Goal: Task Accomplishment & Management: Complete application form

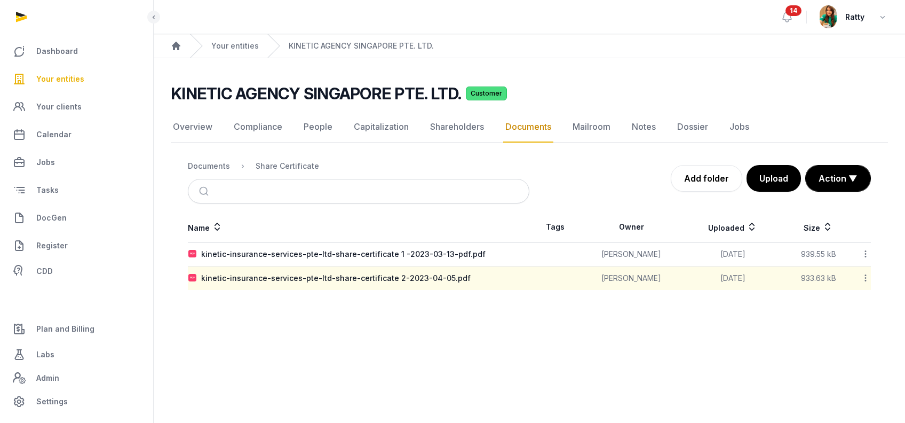
click at [55, 74] on span "Your entities" at bounding box center [60, 79] width 48 height 13
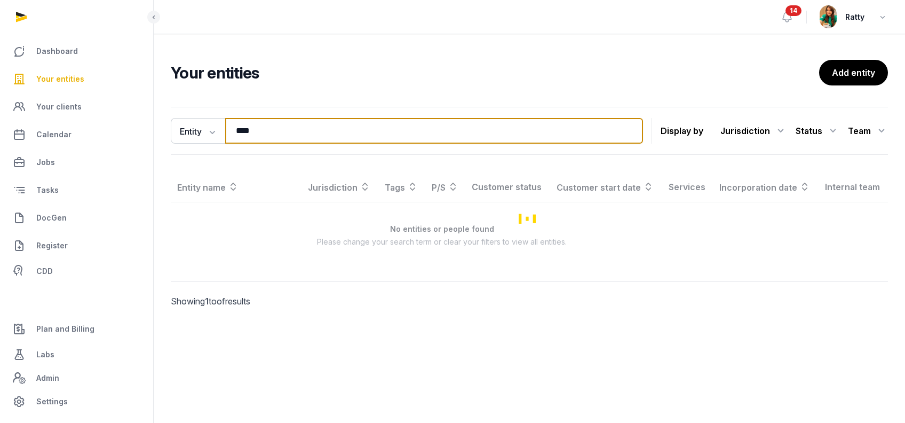
drag, startPoint x: 261, startPoint y: 131, endPoint x: 147, endPoint y: 138, distance: 114.4
click at [147, 138] on div "Dashboard Your entities Your clients Calendar Jobs Tasks DocGen Register CDD Pl…" at bounding box center [452, 211] width 905 height 423
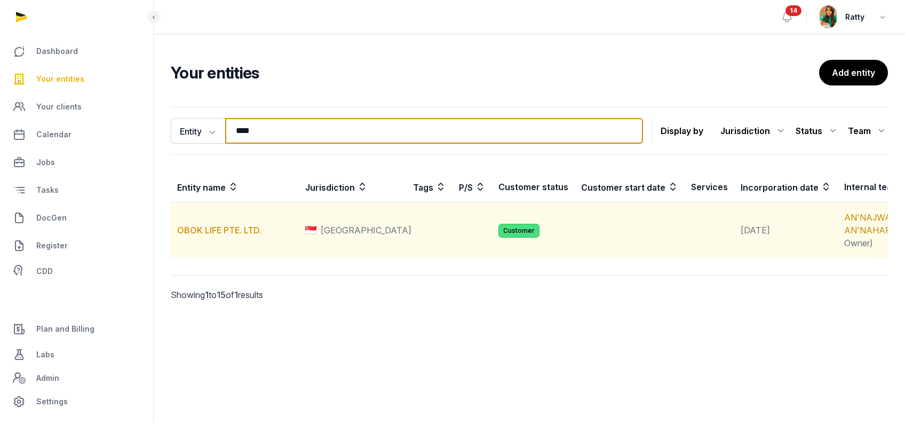
type input "****"
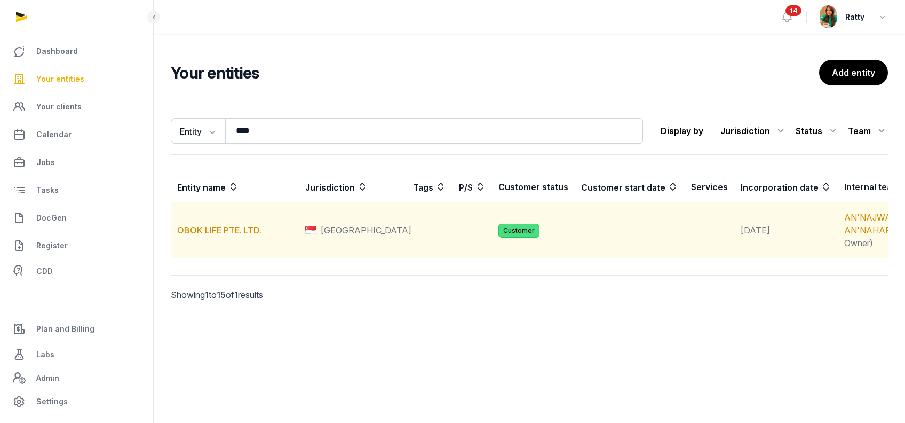
click at [237, 227] on td "OBOK LIFE PTE. LTD." at bounding box center [235, 230] width 128 height 56
click at [226, 242] on td "OBOK LIFE PTE. LTD." at bounding box center [235, 230] width 128 height 56
click at [226, 235] on link "OBOK LIFE PTE. LTD." at bounding box center [219, 230] width 84 height 11
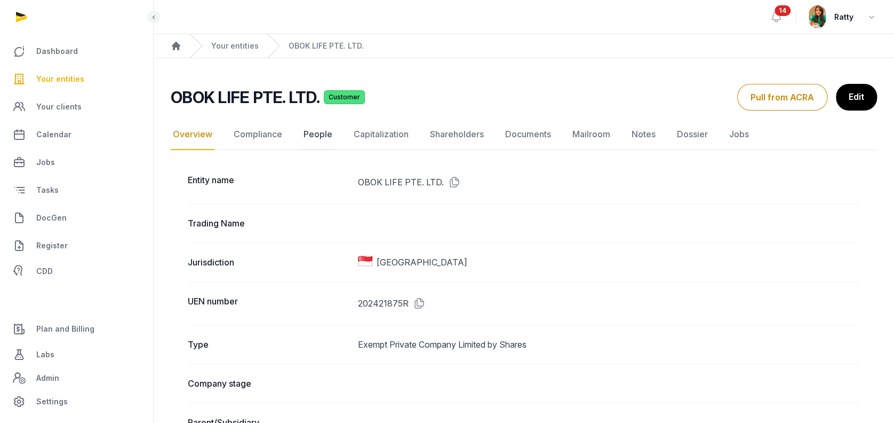
click at [309, 131] on link "People" at bounding box center [317, 134] width 33 height 31
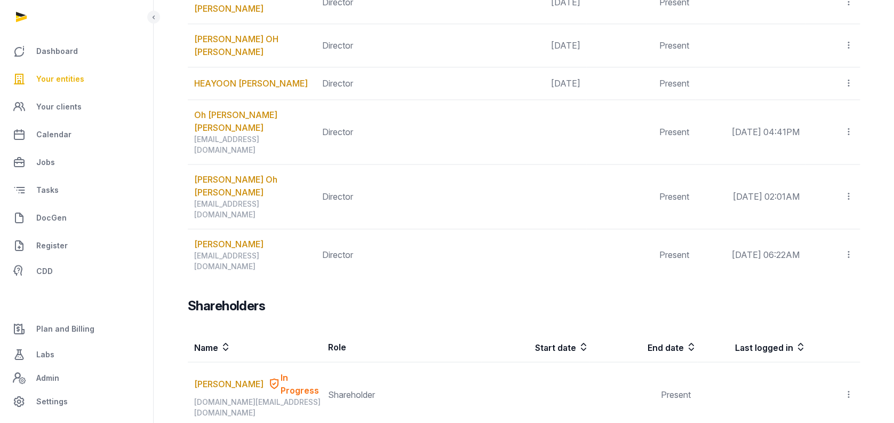
scroll to position [696, 0]
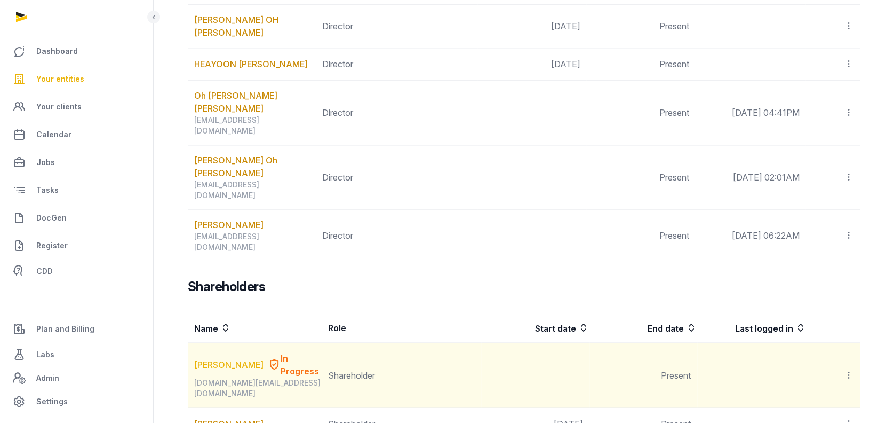
click at [213, 358] on link "[PERSON_NAME]" at bounding box center [228, 364] width 69 height 13
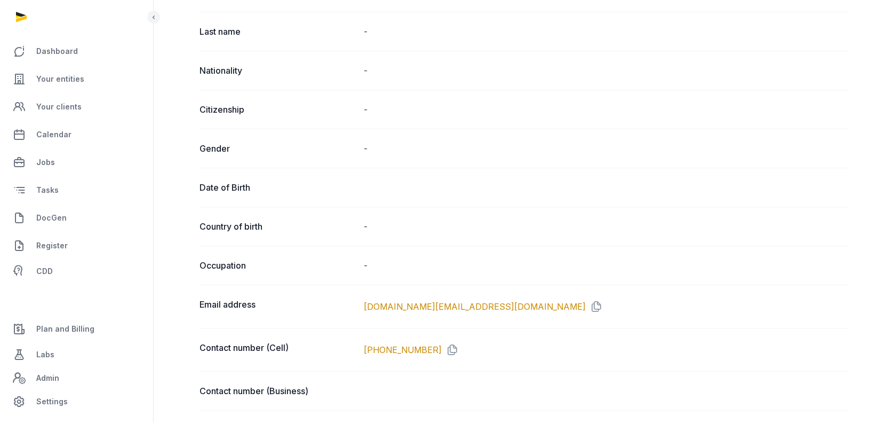
scroll to position [269, 0]
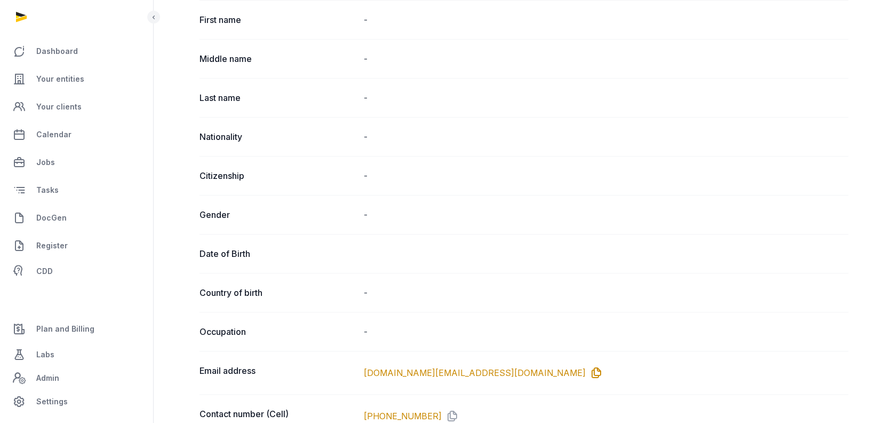
click at [586, 369] on icon at bounding box center [594, 372] width 17 height 17
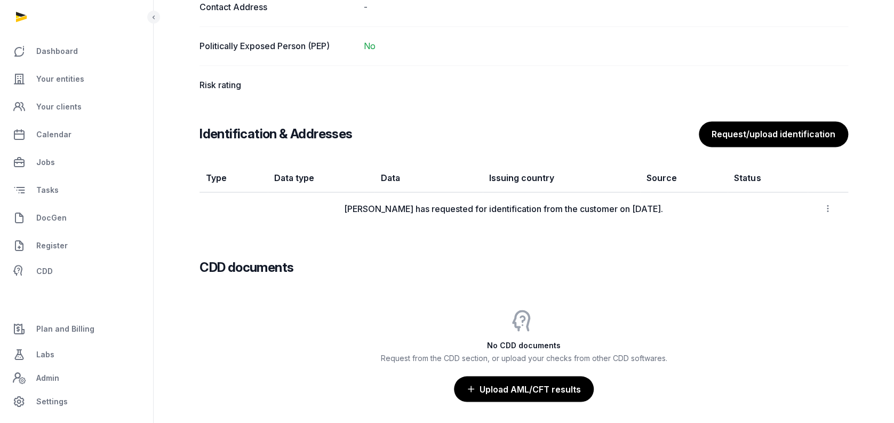
scroll to position [839, 0]
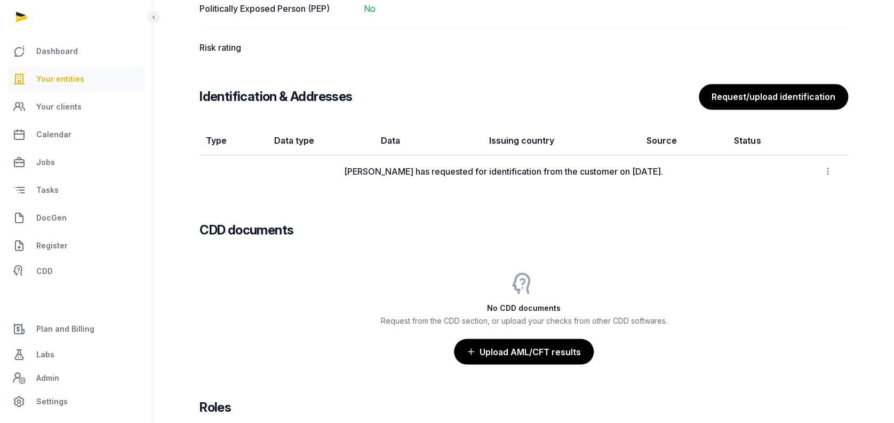
click at [59, 77] on span "Your entities" at bounding box center [60, 79] width 48 height 13
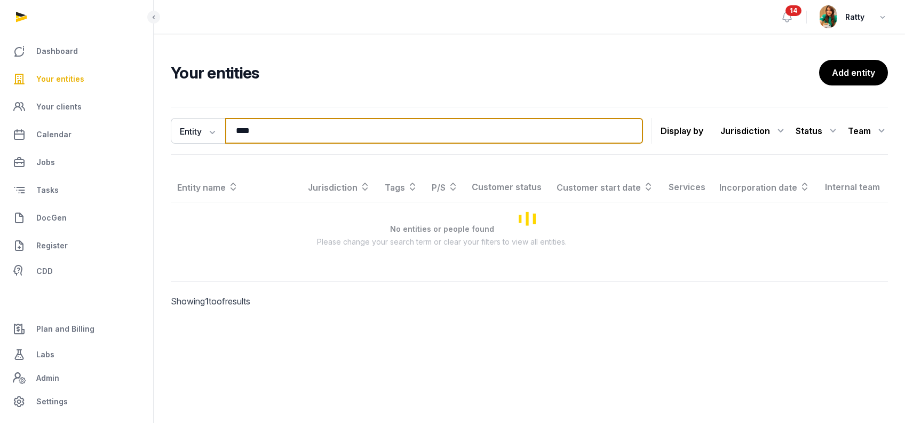
drag, startPoint x: 283, startPoint y: 129, endPoint x: -145, endPoint y: 91, distance: 429.6
click at [0, 91] on html "Dashboard Your entities Your clients Calendar Jobs Tasks DocGen Register CDD Pl…" at bounding box center [452, 211] width 905 height 423
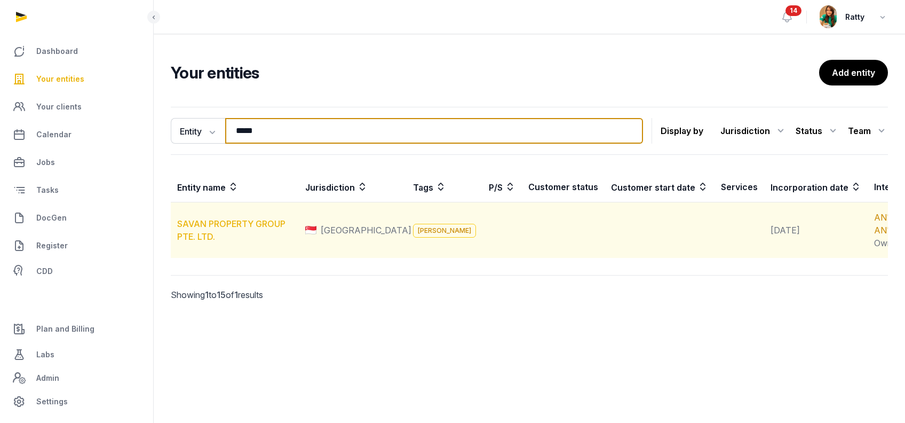
type input "*****"
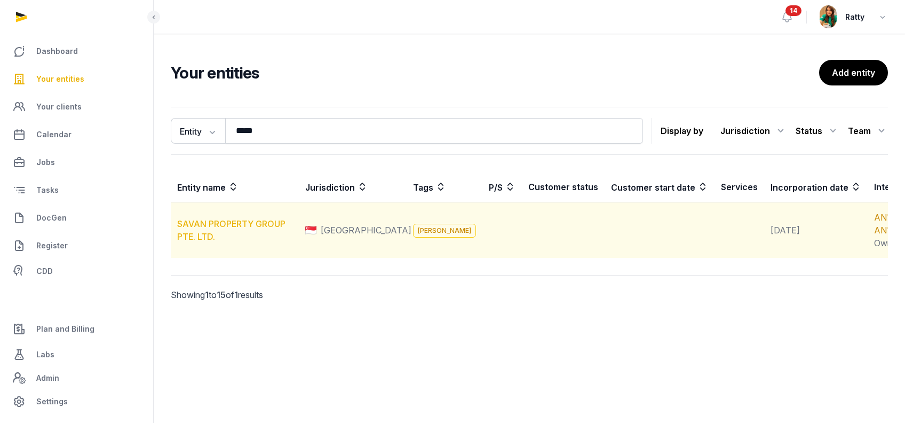
click at [245, 236] on link "SAVAN PROPERTY GROUP PTE. LTD." at bounding box center [231, 229] width 108 height 23
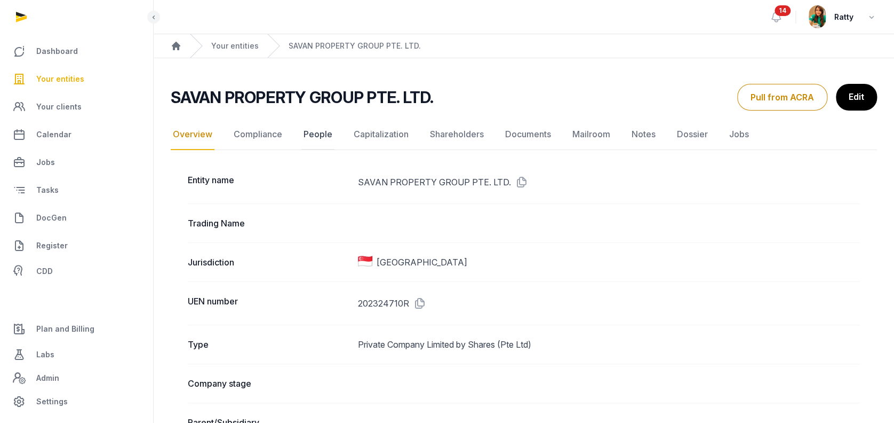
click at [319, 131] on link "People" at bounding box center [317, 134] width 33 height 31
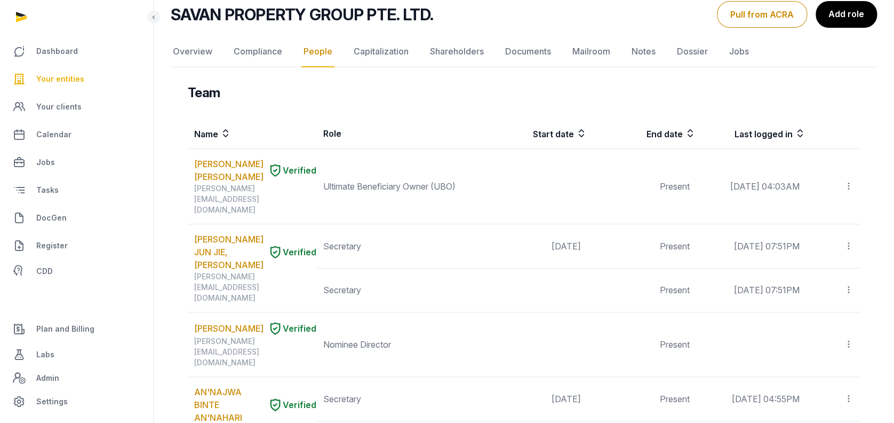
scroll to position [284, 0]
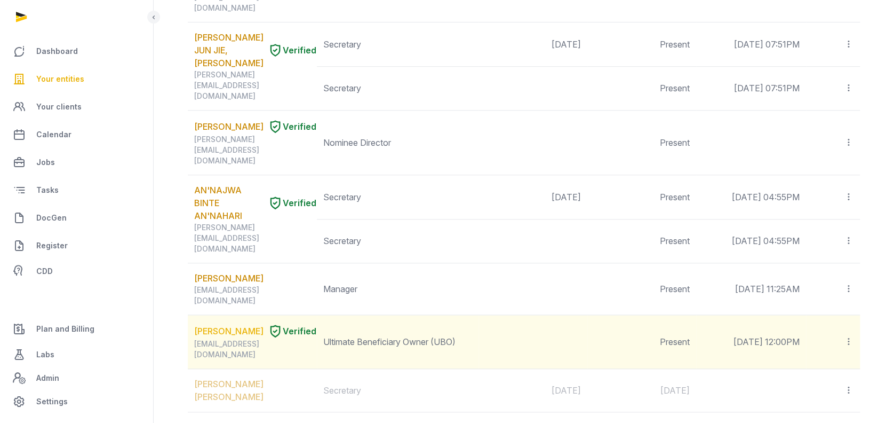
click at [223, 324] on link "[PERSON_NAME]" at bounding box center [228, 330] width 69 height 13
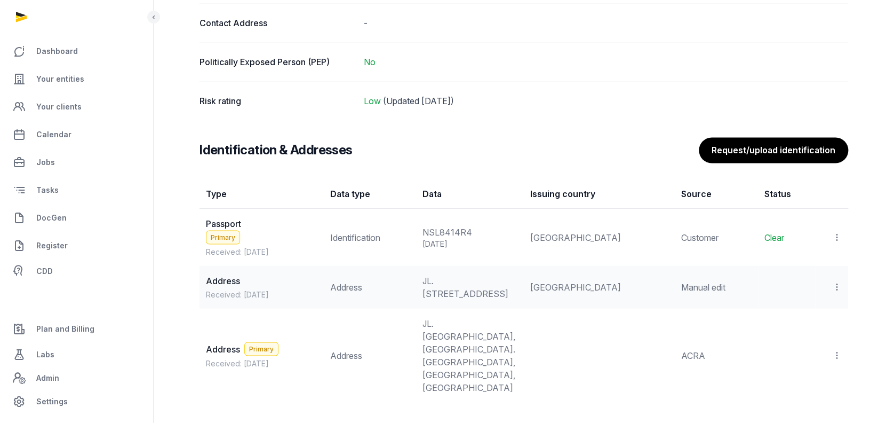
scroll to position [854, 0]
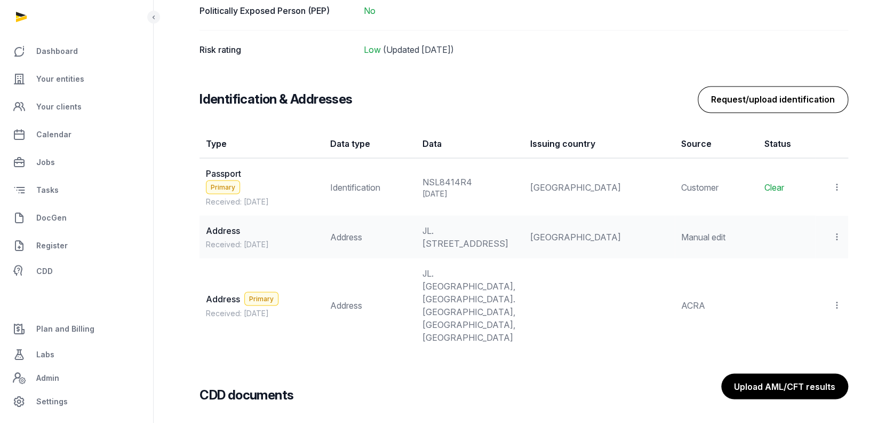
click at [778, 94] on button "Request/upload identification" at bounding box center [773, 99] width 150 height 27
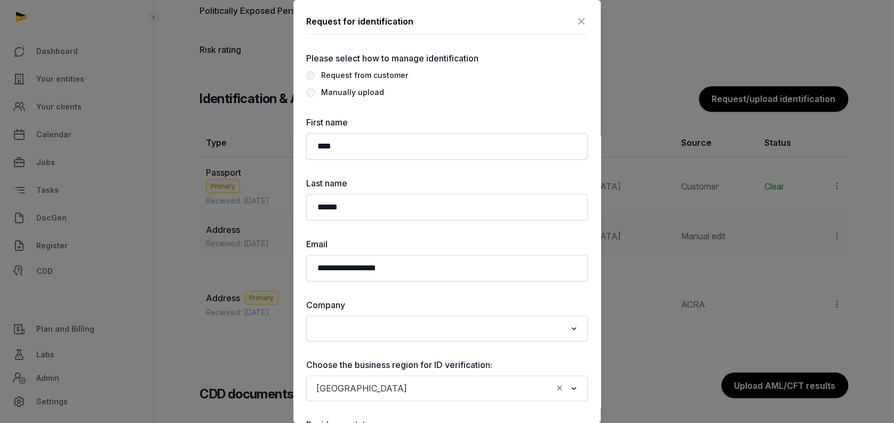
click at [344, 98] on div "**********" at bounding box center [447, 318] width 282 height 533
click at [347, 93] on div "Manually upload" at bounding box center [352, 92] width 63 height 13
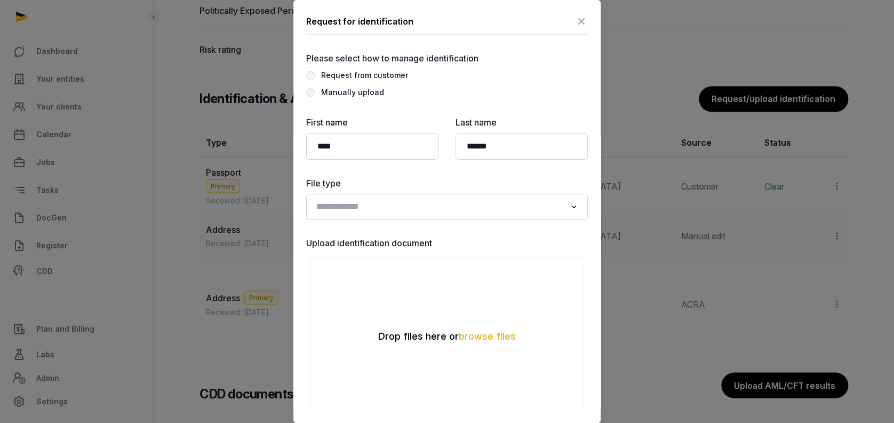
click at [381, 212] on input "Search for option" at bounding box center [439, 206] width 253 height 15
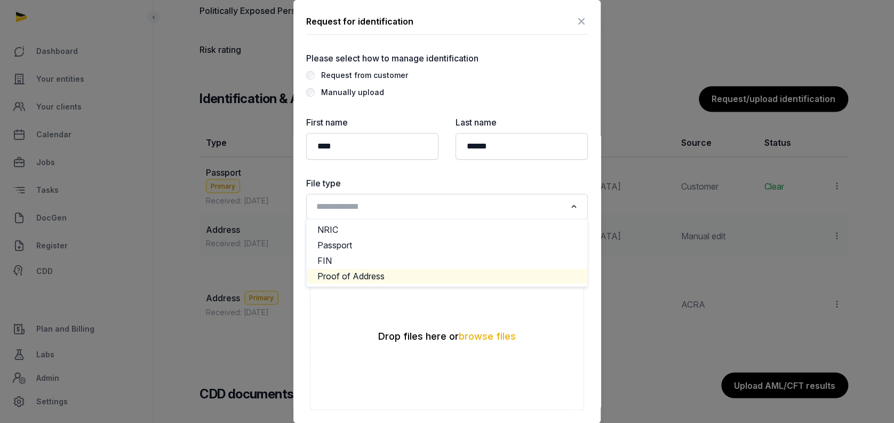
click at [348, 277] on li "Proof of Address" at bounding box center [447, 275] width 281 height 15
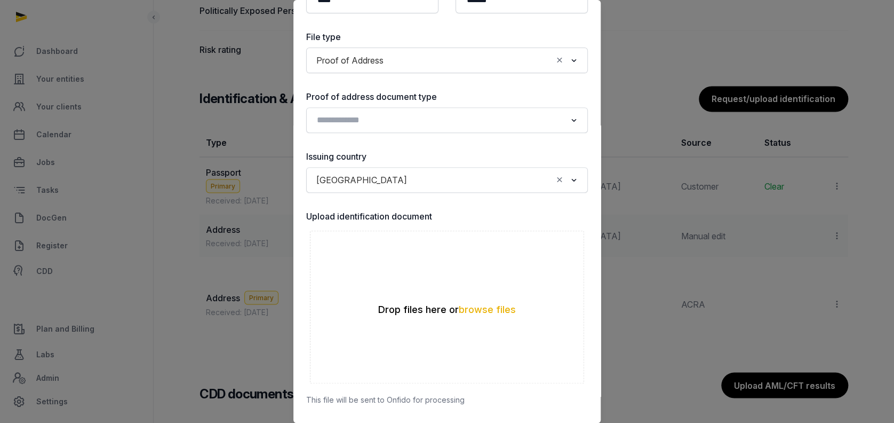
scroll to position [254, 0]
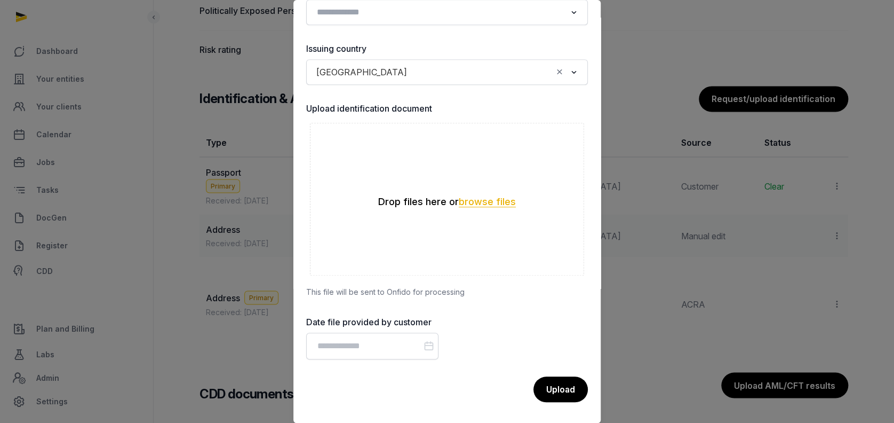
click at [482, 200] on button "browse files" at bounding box center [487, 202] width 57 height 10
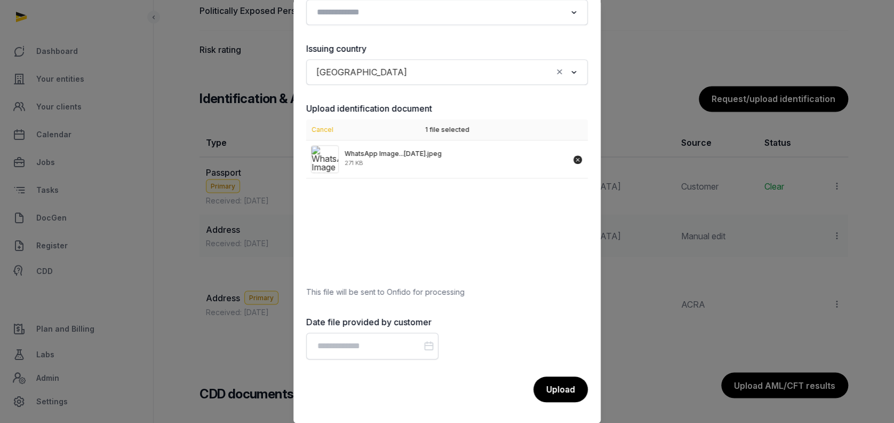
click at [343, 75] on span "[GEOGRAPHIC_DATA]" at bounding box center [362, 72] width 96 height 15
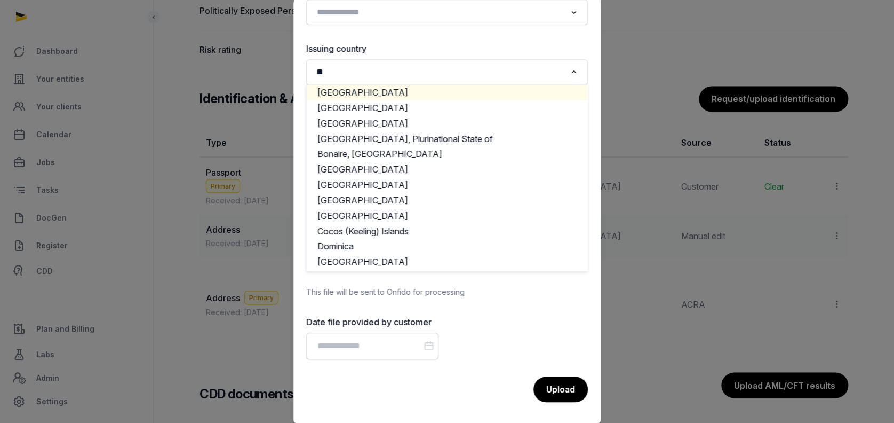
scroll to position [0, 0]
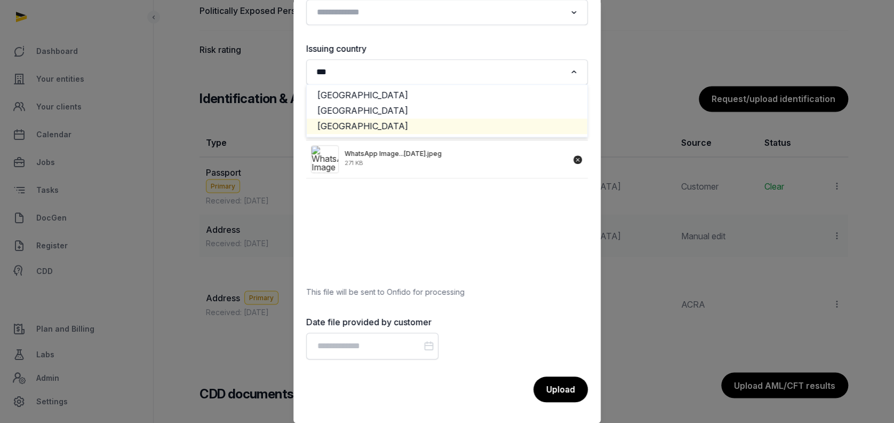
click at [357, 120] on li "[GEOGRAPHIC_DATA]" at bounding box center [447, 125] width 281 height 15
type input "***"
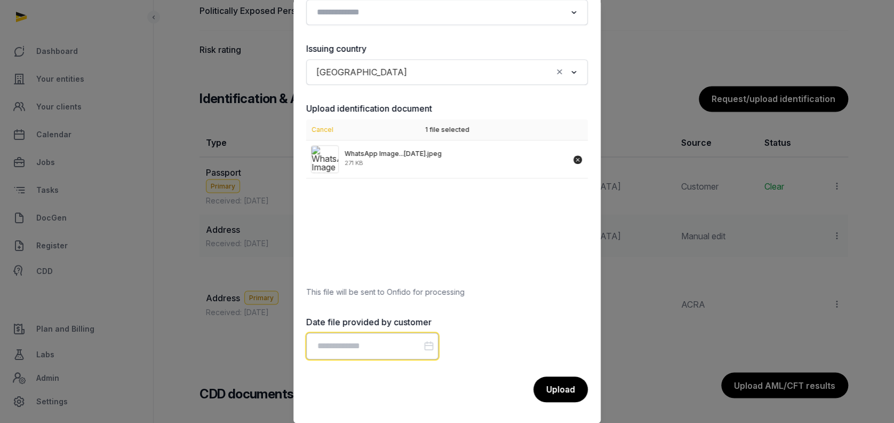
click at [376, 355] on input "Datepicker input" at bounding box center [372, 345] width 132 height 27
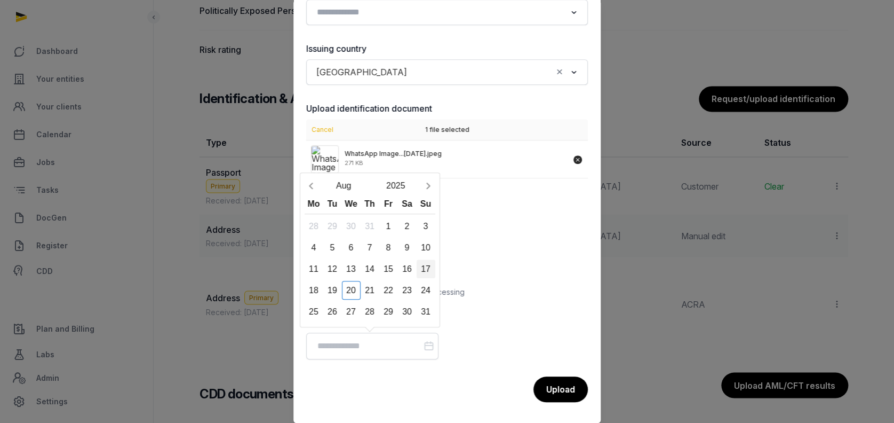
click at [425, 268] on div "17" at bounding box center [426, 268] width 19 height 19
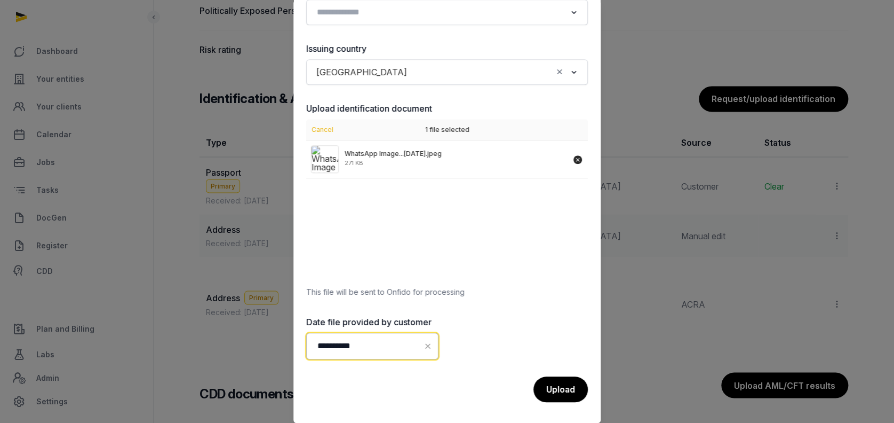
click at [374, 346] on input "**********" at bounding box center [372, 345] width 132 height 27
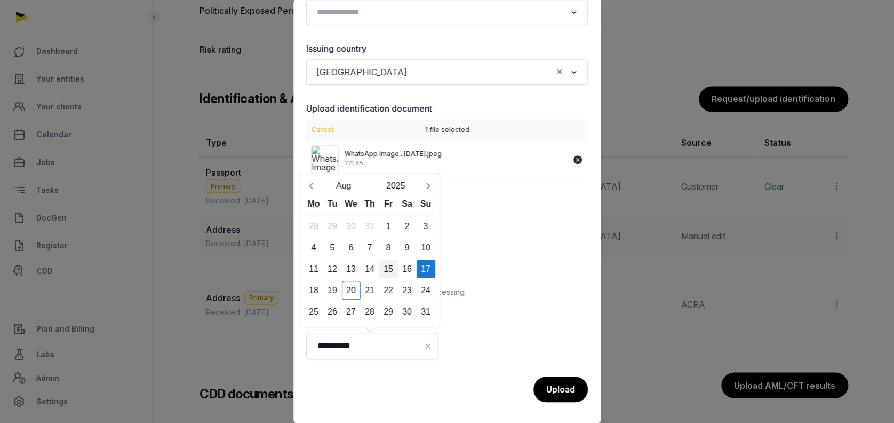
click at [385, 266] on div "15" at bounding box center [388, 268] width 19 height 19
type input "**********"
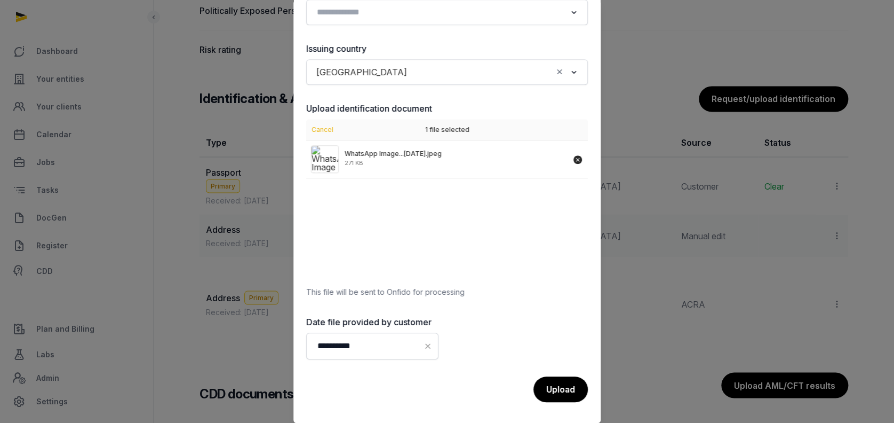
scroll to position [183, 0]
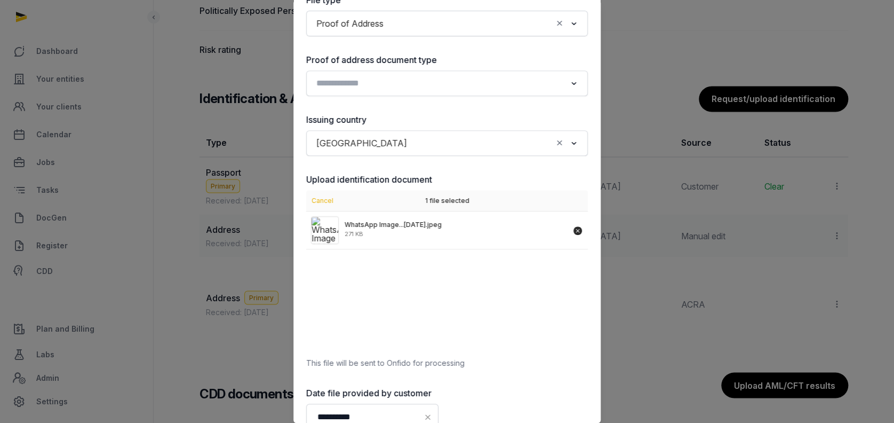
click at [382, 76] on input "Search for option" at bounding box center [439, 83] width 253 height 15
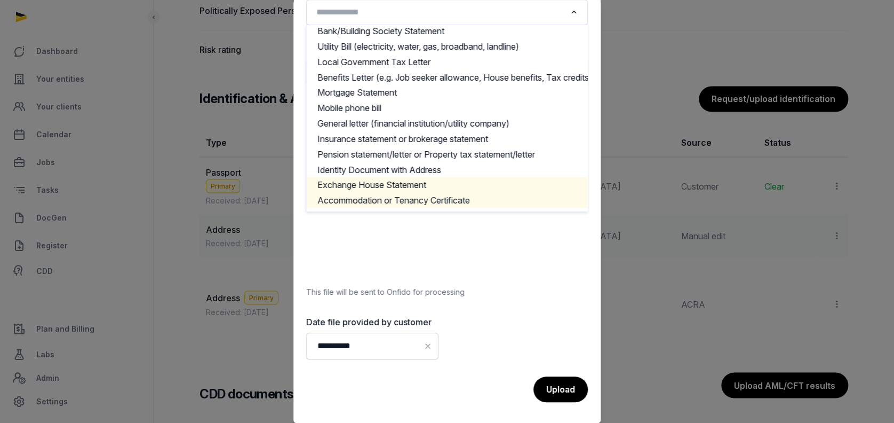
scroll to position [15, 0]
click at [416, 193] on li "Accommodation or Tenancy Certificate" at bounding box center [447, 200] width 281 height 15
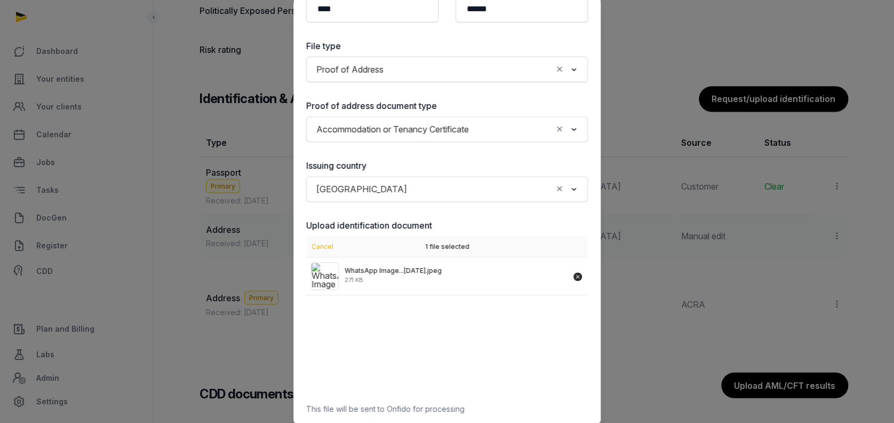
scroll to position [112, 0]
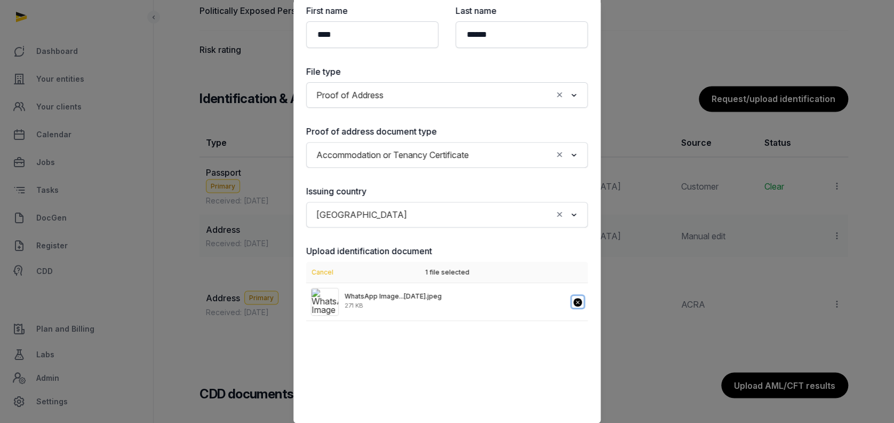
click at [574, 298] on icon "Remove file" at bounding box center [578, 302] width 9 height 9
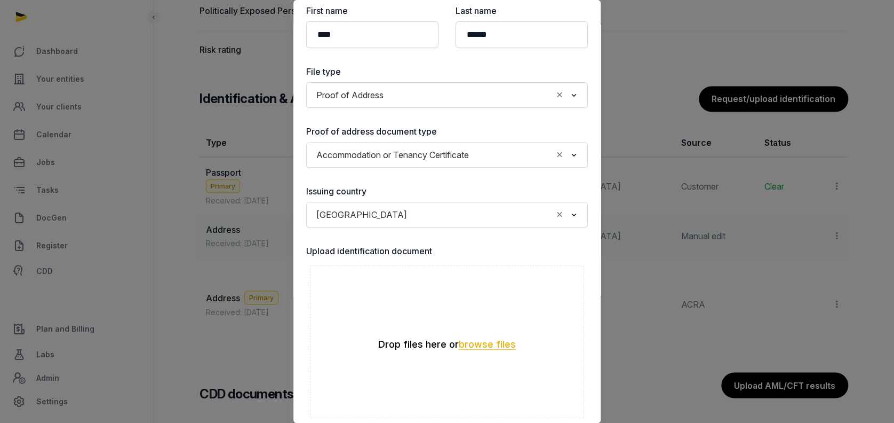
click at [478, 339] on button "browse files" at bounding box center [487, 344] width 57 height 10
click at [499, 339] on button "browse files" at bounding box center [487, 344] width 57 height 10
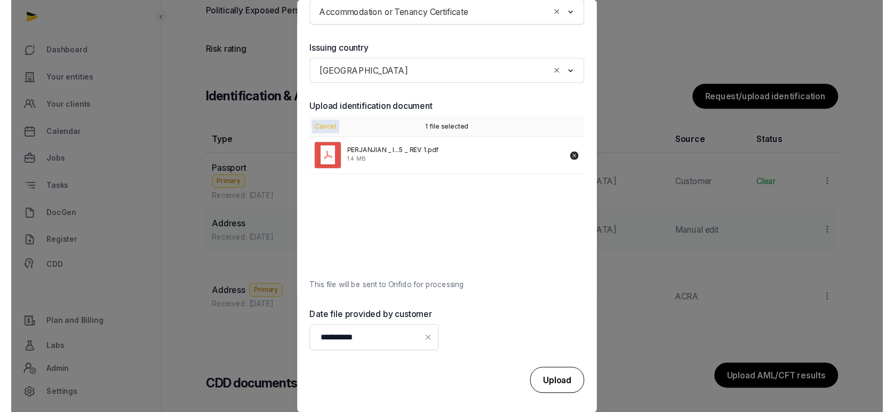
scroll to position [996, 0]
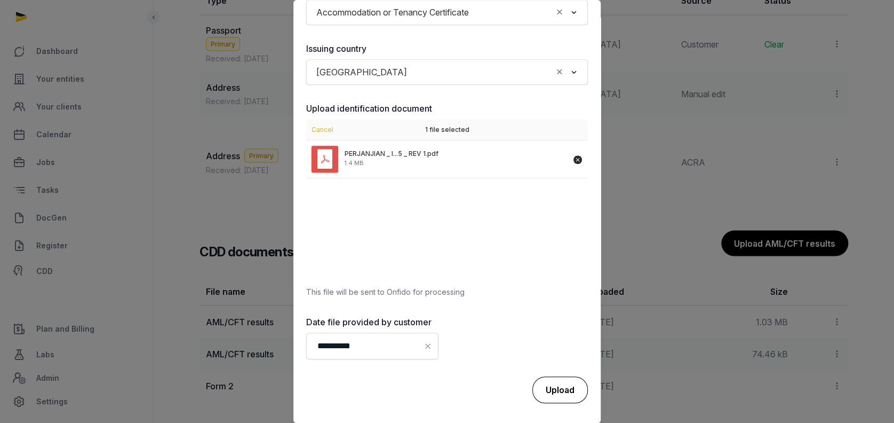
click at [557, 390] on div "Upload" at bounding box center [560, 389] width 55 height 27
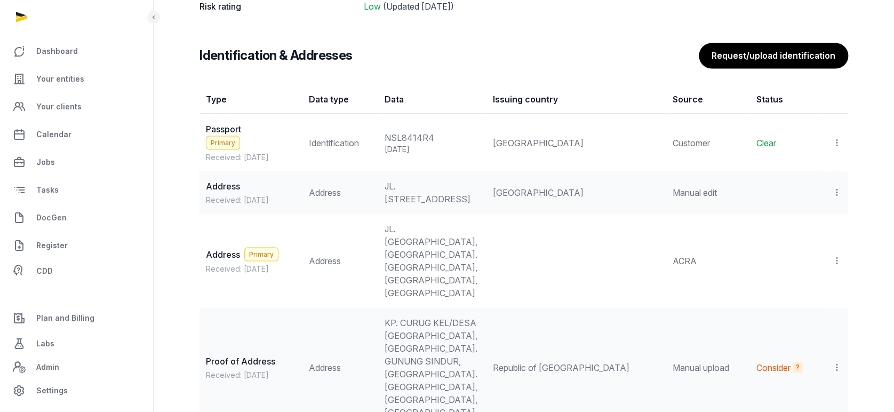
scroll to position [716, 0]
